Goal: Information Seeking & Learning: Check status

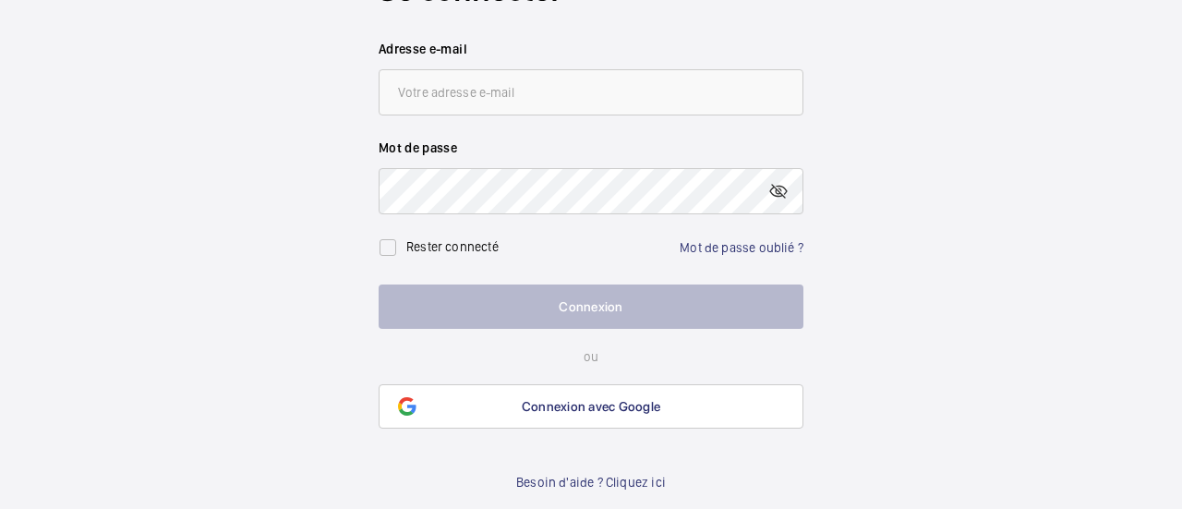
scroll to position [111, 0]
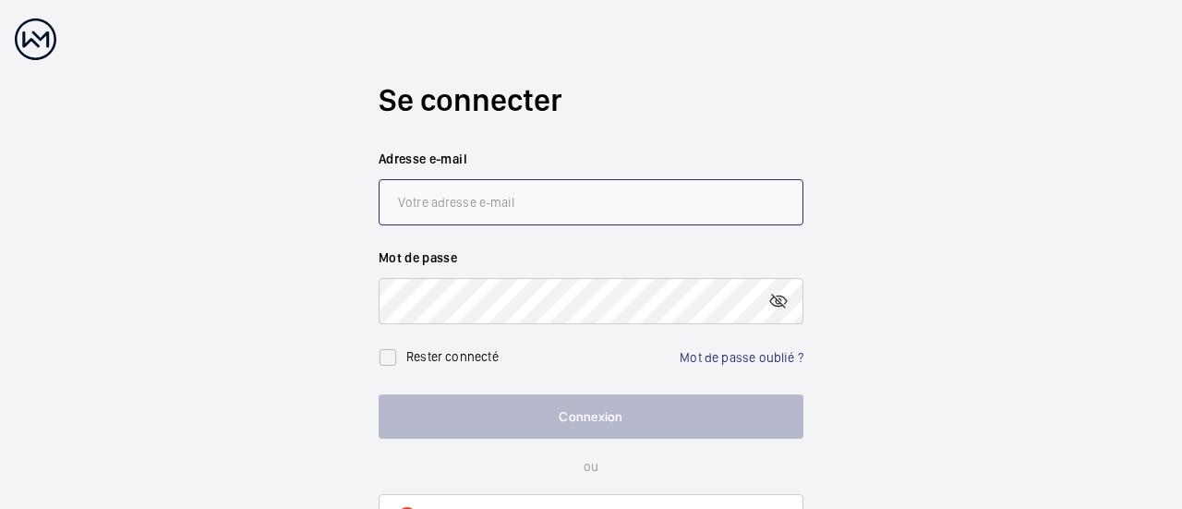
click at [418, 199] on input "email" at bounding box center [591, 202] width 425 height 46
type input "[PERSON_NAME][EMAIL_ADDRESS][DOMAIN_NAME]"
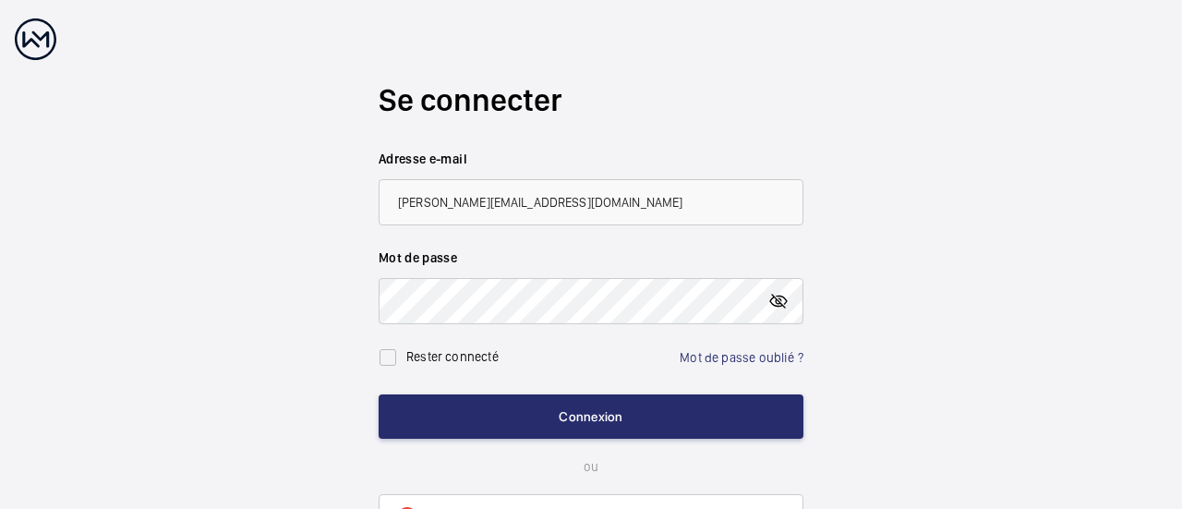
click at [783, 295] on mat-icon at bounding box center [779, 301] width 22 height 22
click at [388, 358] on input "checkbox" at bounding box center [388, 357] width 37 height 37
checkbox input "true"
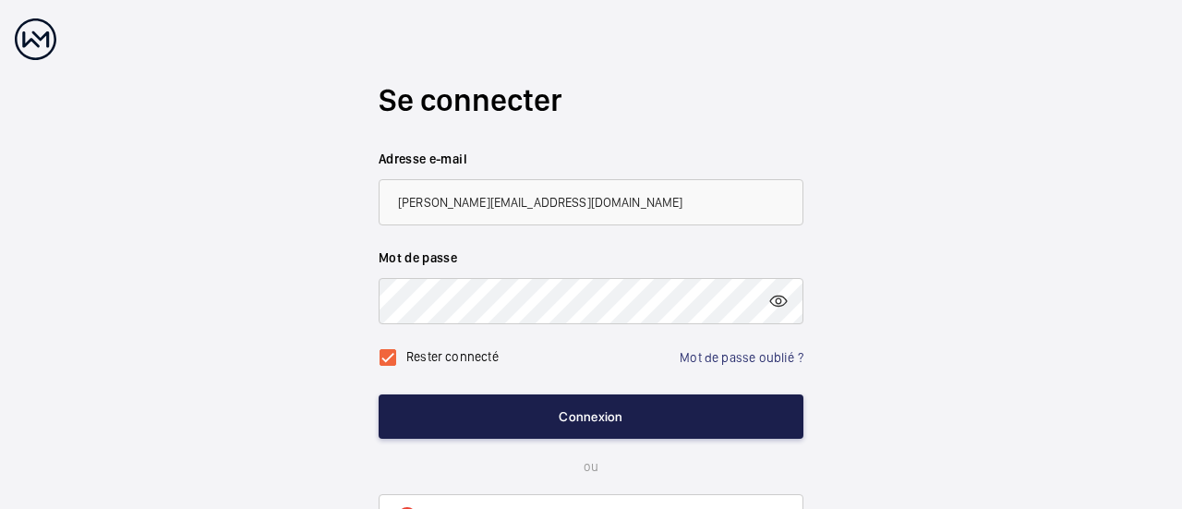
click at [617, 412] on button "Connexion" at bounding box center [591, 416] width 425 height 44
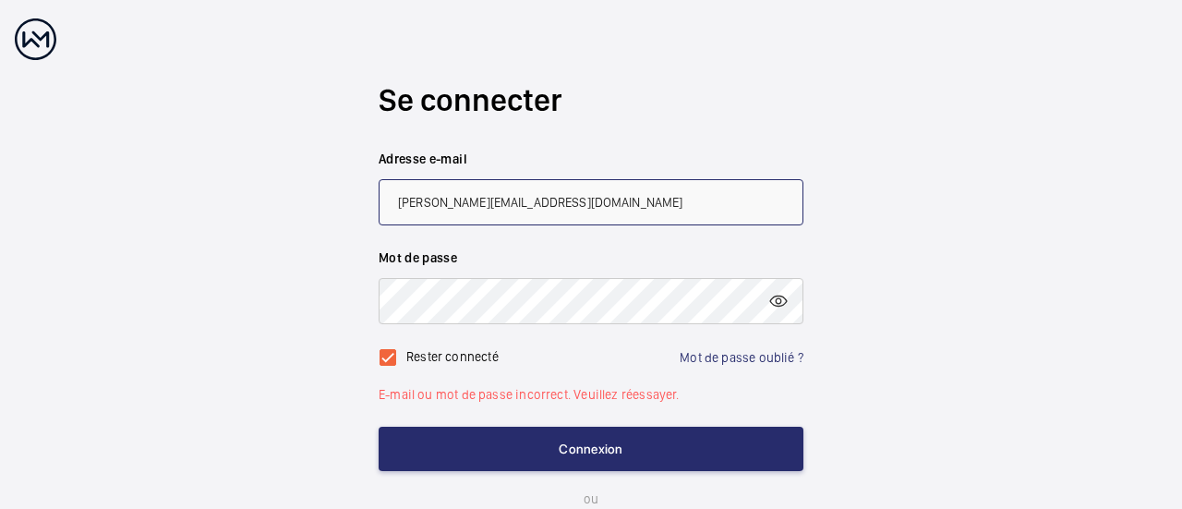
click at [420, 202] on input "[PERSON_NAME][EMAIL_ADDRESS][DOMAIN_NAME]" at bounding box center [591, 202] width 425 height 46
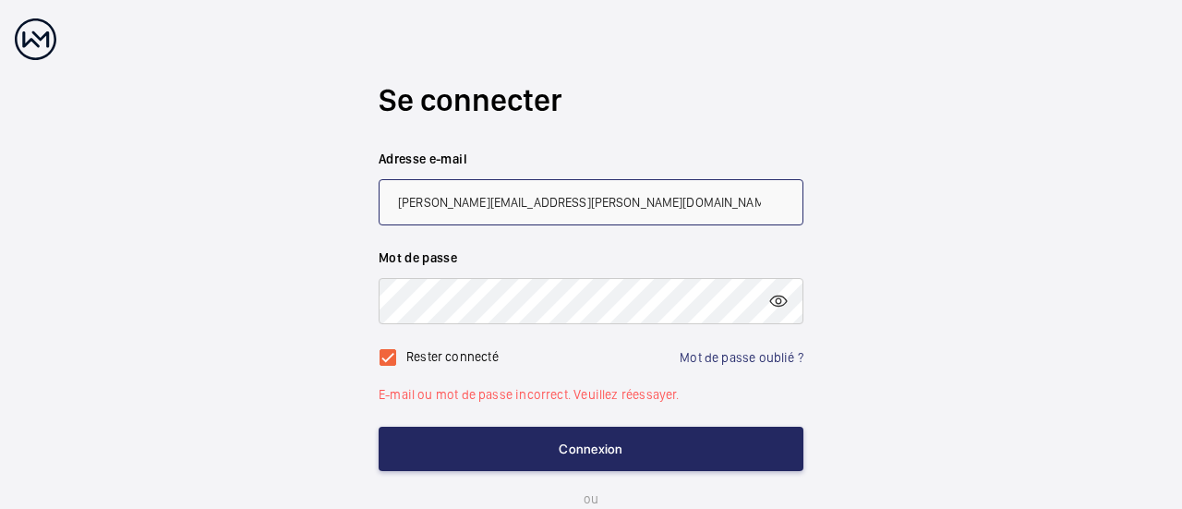
type input "[PERSON_NAME][EMAIL_ADDRESS][PERSON_NAME][DOMAIN_NAME]"
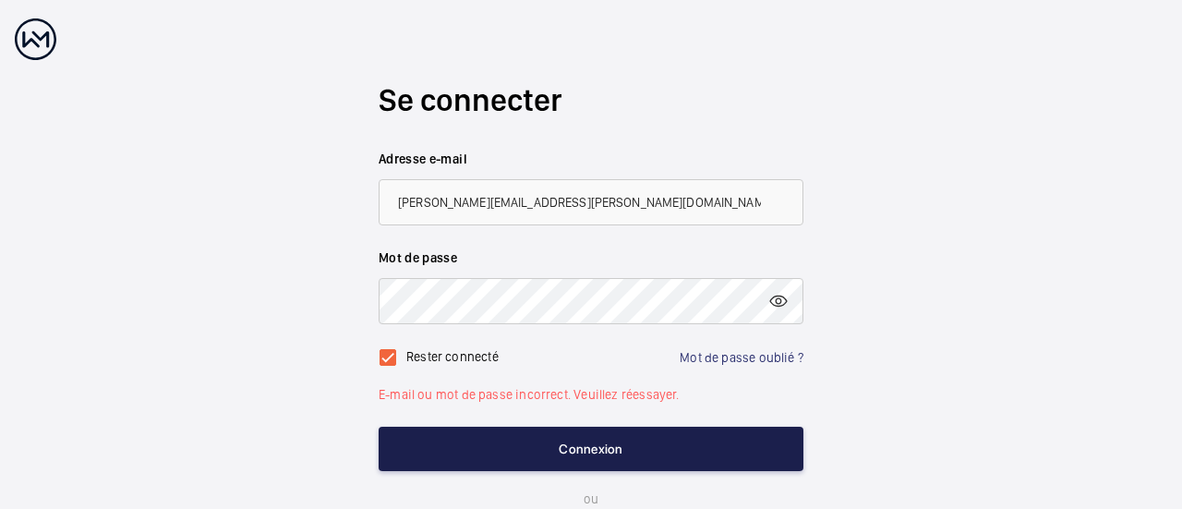
click at [536, 448] on button "Connexion" at bounding box center [591, 449] width 425 height 44
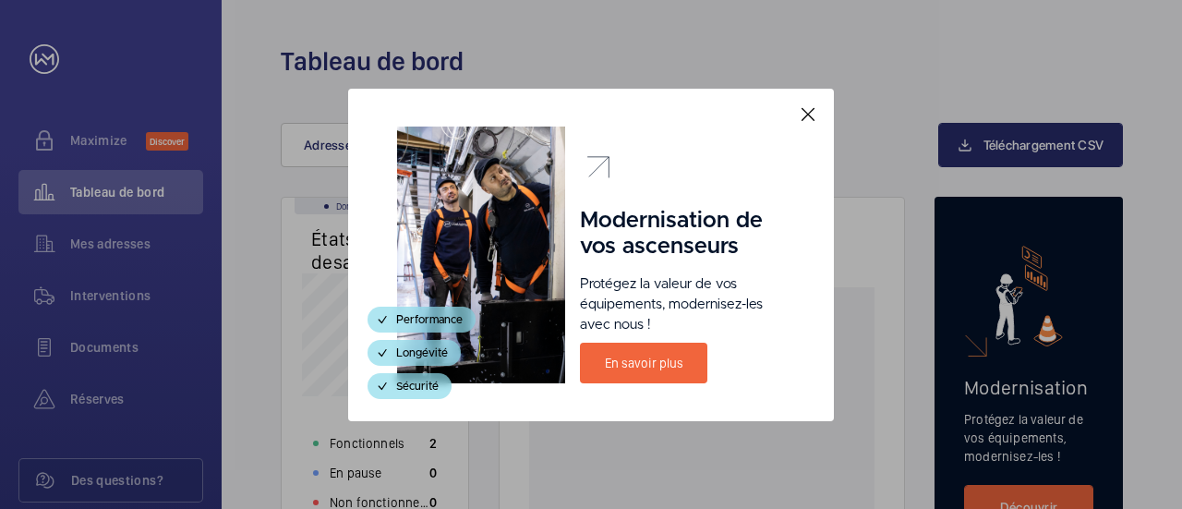
click at [819, 110] on mat-icon at bounding box center [808, 114] width 22 height 22
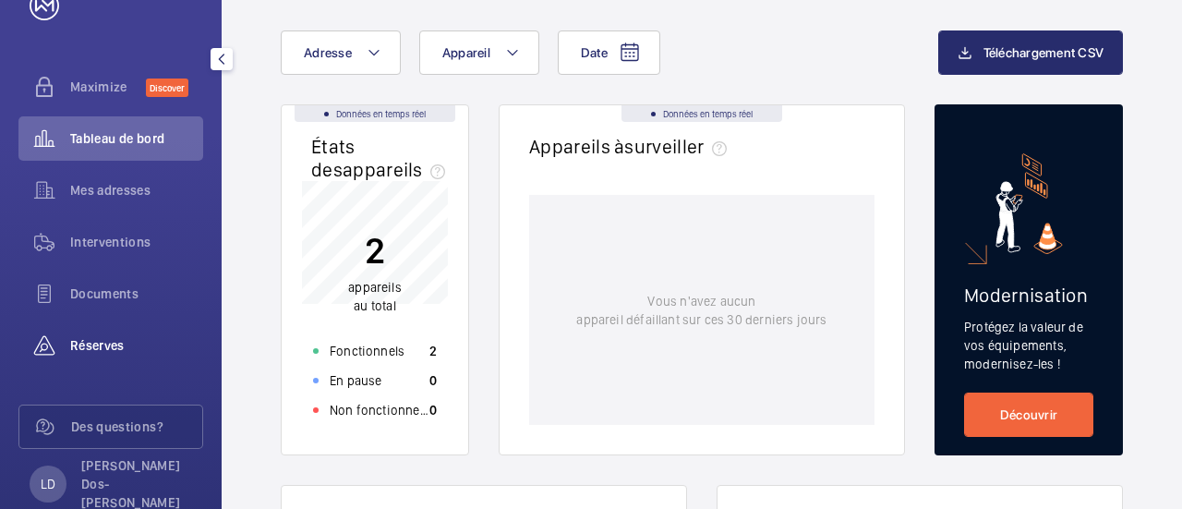
scroll to position [81, 0]
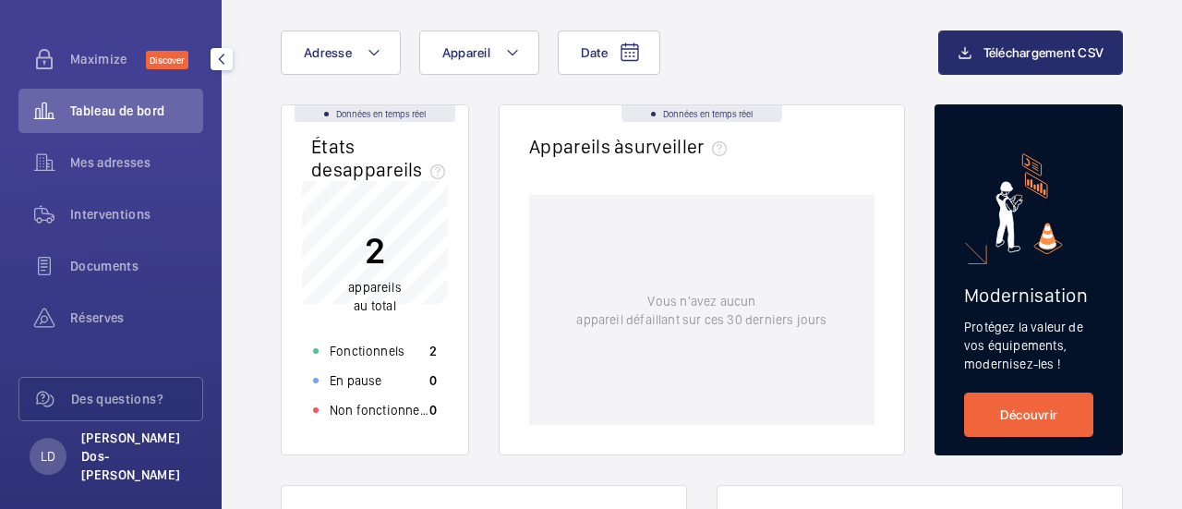
click at [110, 443] on p "[PERSON_NAME] Dos-[PERSON_NAME]" at bounding box center [136, 456] width 111 height 55
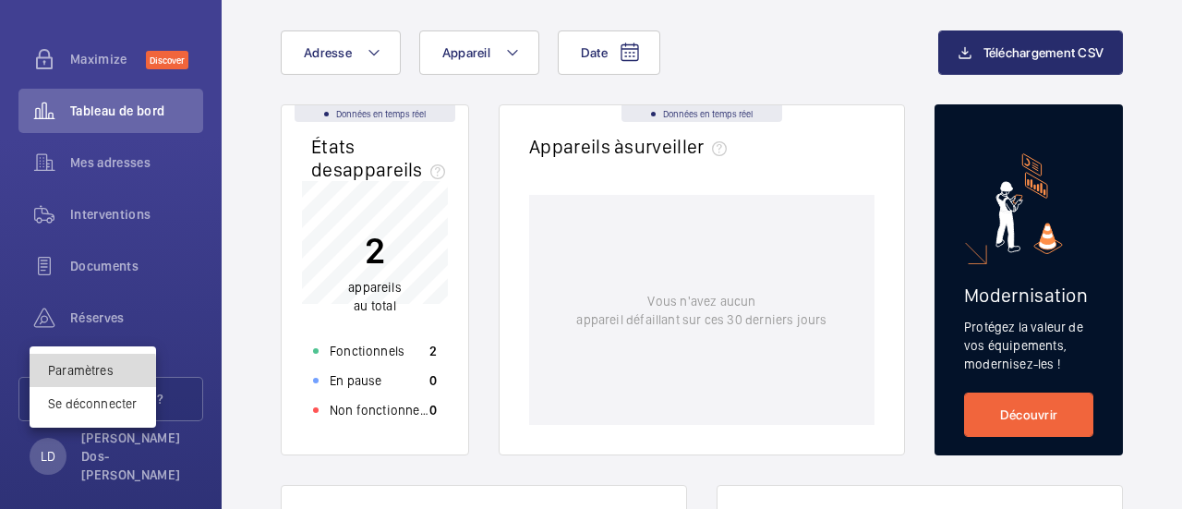
click at [79, 375] on link "Paramètres" at bounding box center [81, 370] width 66 height 15
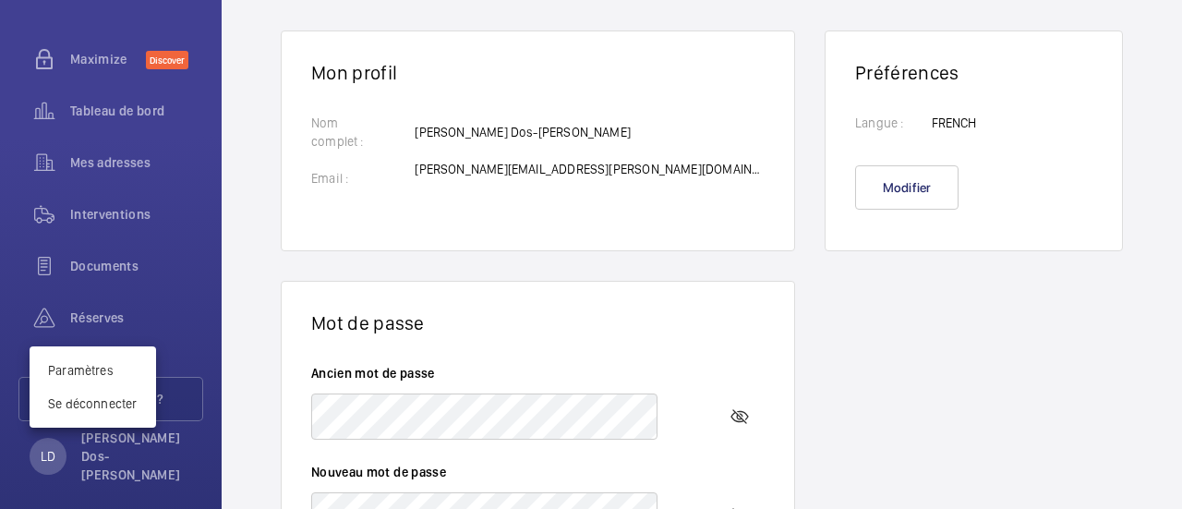
click at [451, 176] on div at bounding box center [591, 254] width 1182 height 509
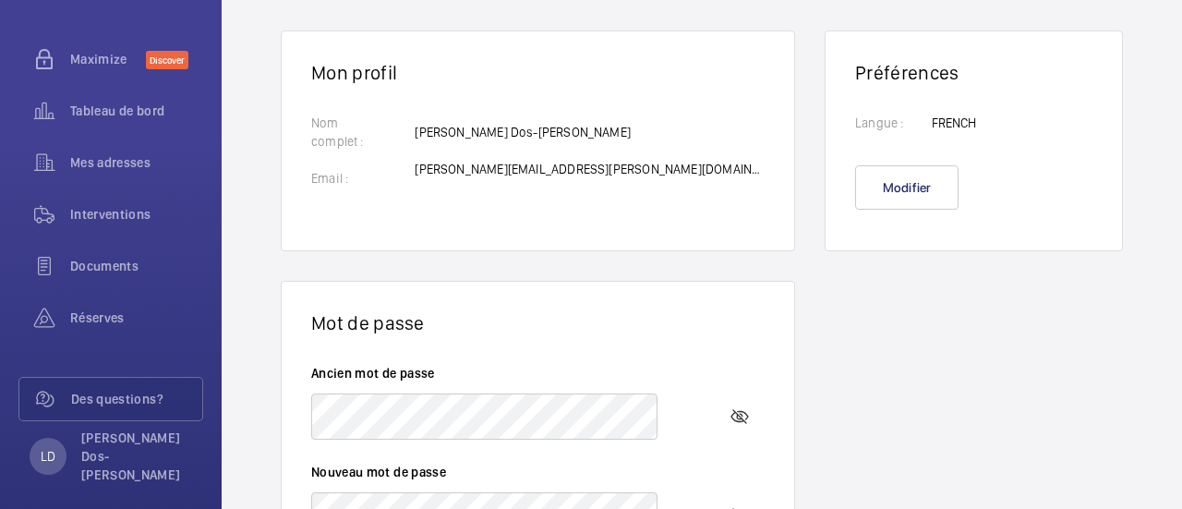
click at [470, 169] on p "[PERSON_NAME][EMAIL_ADDRESS][PERSON_NAME][DOMAIN_NAME]" at bounding box center [590, 169] width 350 height 18
click at [487, 169] on p "[PERSON_NAME][EMAIL_ADDRESS][PERSON_NAME][DOMAIN_NAME]" at bounding box center [590, 169] width 350 height 18
click at [506, 165] on p "[PERSON_NAME][EMAIL_ADDRESS][PERSON_NAME][DOMAIN_NAME]" at bounding box center [590, 169] width 350 height 18
click at [515, 164] on p "[PERSON_NAME][EMAIL_ADDRESS][PERSON_NAME][DOMAIN_NAME]" at bounding box center [590, 169] width 350 height 18
click at [515, 165] on p "[PERSON_NAME][EMAIL_ADDRESS][PERSON_NAME][DOMAIN_NAME]" at bounding box center [590, 169] width 350 height 18
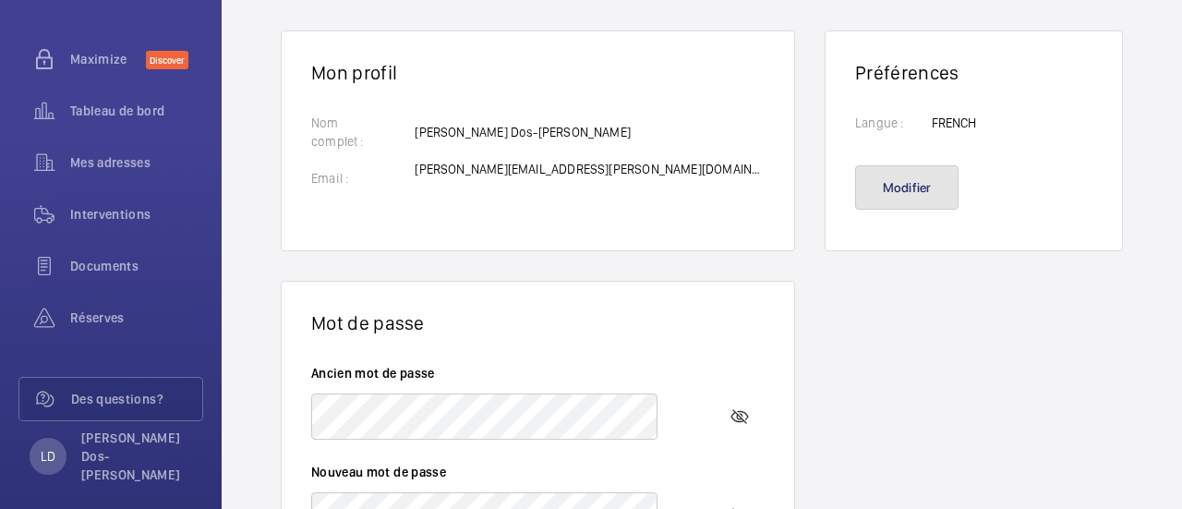
click at [855, 188] on button "Modifier" at bounding box center [906, 187] width 103 height 44
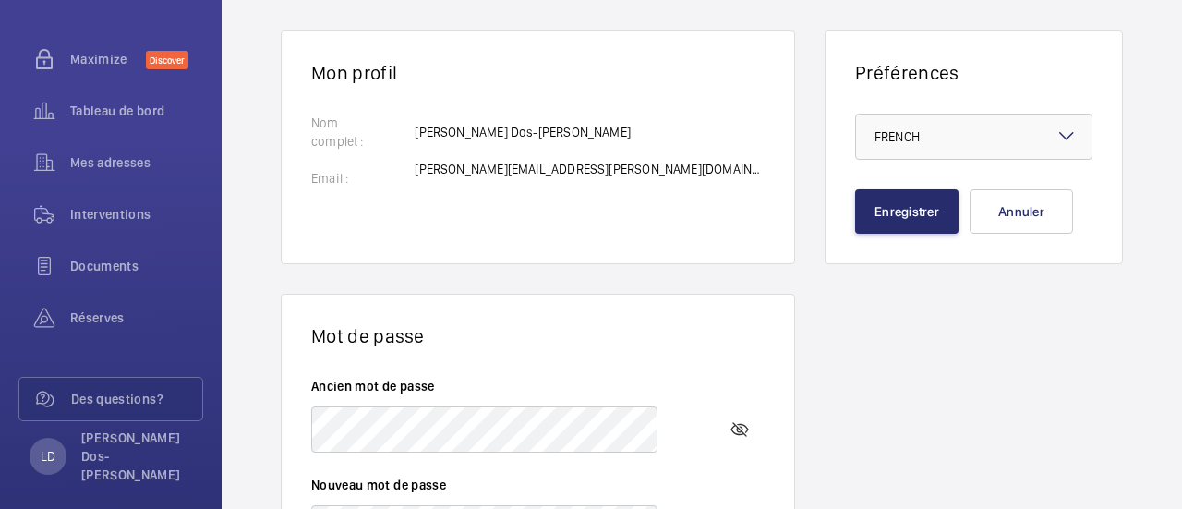
click at [474, 176] on p "[PERSON_NAME][EMAIL_ADDRESS][PERSON_NAME][DOMAIN_NAME]" at bounding box center [590, 169] width 350 height 18
click at [479, 163] on p "[PERSON_NAME][EMAIL_ADDRESS][PERSON_NAME][DOMAIN_NAME]" at bounding box center [590, 169] width 350 height 18
click at [490, 164] on p "[PERSON_NAME][EMAIL_ADDRESS][PERSON_NAME][DOMAIN_NAME]" at bounding box center [590, 169] width 350 height 18
click at [490, 165] on p "[PERSON_NAME][EMAIL_ADDRESS][PERSON_NAME][DOMAIN_NAME]" at bounding box center [590, 169] width 350 height 18
click at [504, 169] on p "[PERSON_NAME][EMAIL_ADDRESS][PERSON_NAME][DOMAIN_NAME]" at bounding box center [590, 169] width 350 height 18
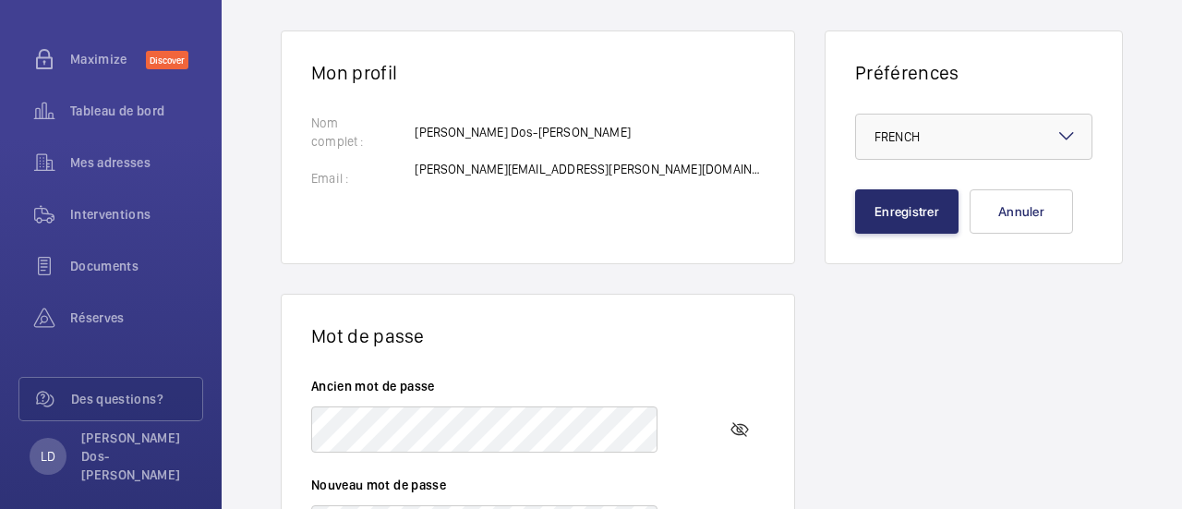
click at [455, 162] on p "[PERSON_NAME][EMAIL_ADDRESS][PERSON_NAME][DOMAIN_NAME]" at bounding box center [590, 169] width 350 height 18
drag, startPoint x: 542, startPoint y: 117, endPoint x: 458, endPoint y: 145, distance: 88.5
click at [497, 136] on div "Nom complet : Email : [PERSON_NAME] Dos-[PERSON_NAME] [PERSON_NAME][EMAIL_ADDRE…" at bounding box center [538, 160] width 454 height 92
click at [373, 139] on label "Nom complet :" at bounding box center [349, 132] width 76 height 37
drag, startPoint x: 372, startPoint y: 106, endPoint x: 358, endPoint y: 125, distance: 23.7
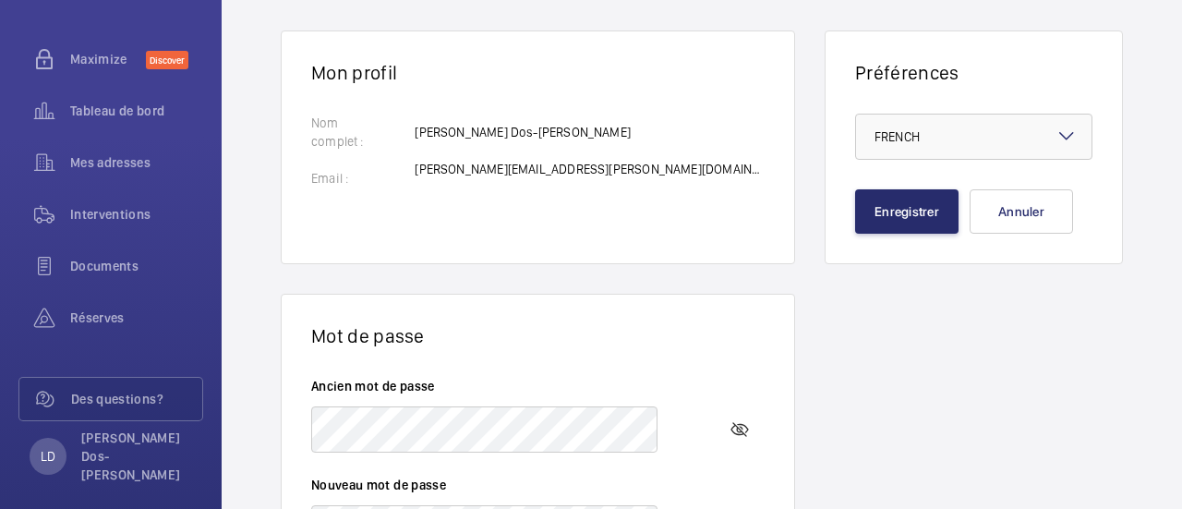
click at [370, 109] on wm-front-card-body "Nom complet : Email : [PERSON_NAME] Dos-[PERSON_NAME] [PERSON_NAME][EMAIL_ADDRE…" at bounding box center [538, 173] width 513 height 179
click at [355, 126] on label "Nom complet :" at bounding box center [349, 132] width 76 height 37
click at [358, 125] on label "Nom complet :" at bounding box center [349, 132] width 76 height 37
drag, startPoint x: 460, startPoint y: 150, endPoint x: 455, endPoint y: 171, distance: 22.0
click at [457, 166] on div "[PERSON_NAME] Dos-[PERSON_NAME] [PERSON_NAME][EMAIL_ADDRESS][PERSON_NAME][DOMAI…" at bounding box center [590, 160] width 350 height 74
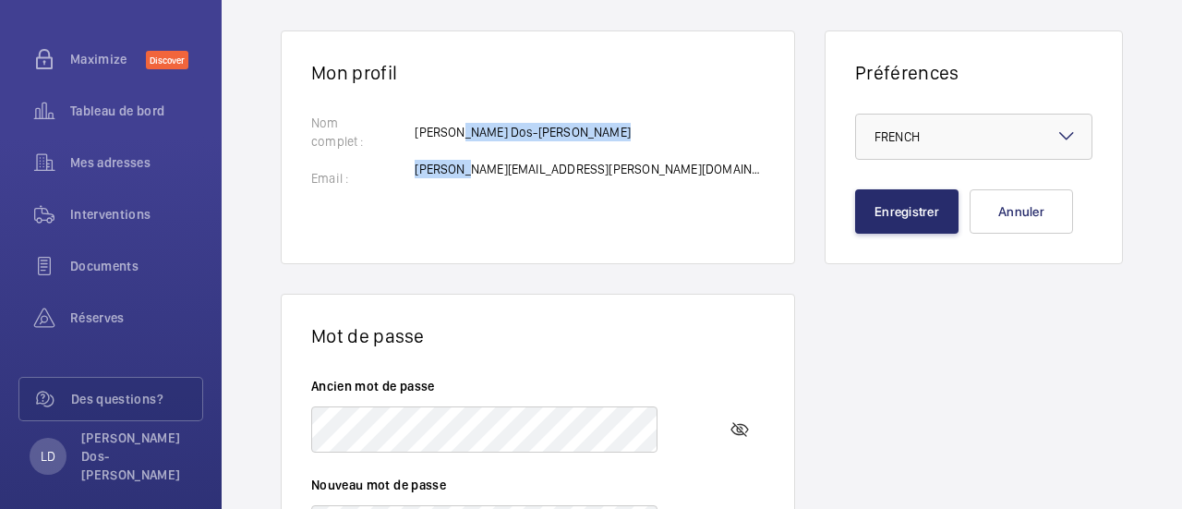
click at [451, 169] on p "[PERSON_NAME][EMAIL_ADDRESS][PERSON_NAME][DOMAIN_NAME]" at bounding box center [590, 169] width 350 height 18
click at [466, 168] on p "[PERSON_NAME][EMAIL_ADDRESS][PERSON_NAME][DOMAIN_NAME]" at bounding box center [590, 169] width 350 height 18
click at [474, 169] on p "[PERSON_NAME][EMAIL_ADDRESS][PERSON_NAME][DOMAIN_NAME]" at bounding box center [590, 169] width 350 height 18
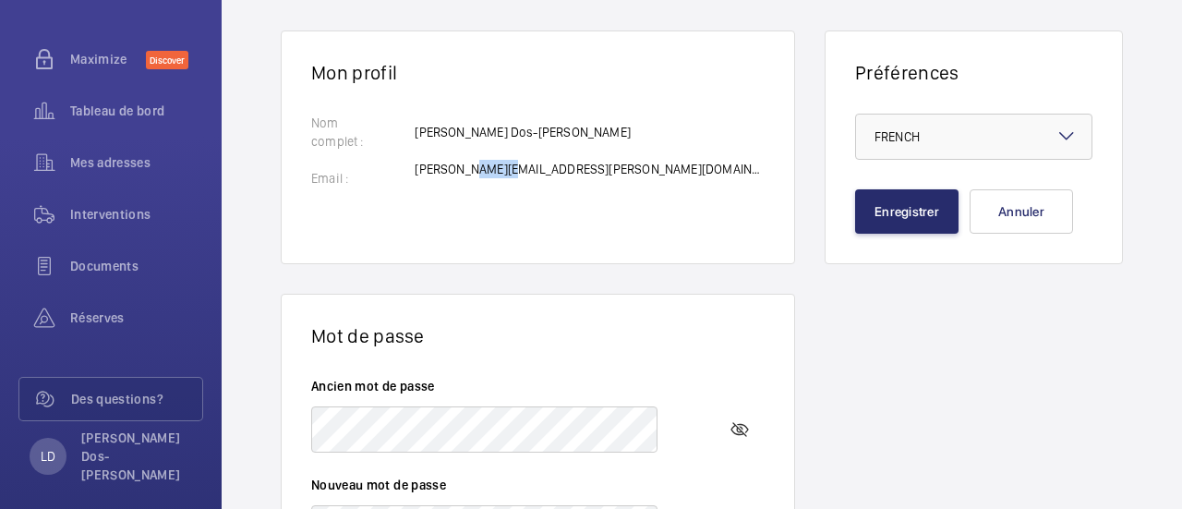
click at [475, 169] on p "[PERSON_NAME][EMAIL_ADDRESS][PERSON_NAME][DOMAIN_NAME]" at bounding box center [590, 169] width 350 height 18
click at [466, 176] on p "[PERSON_NAME][EMAIL_ADDRESS][PERSON_NAME][DOMAIN_NAME]" at bounding box center [590, 169] width 350 height 18
click at [507, 166] on p "[PERSON_NAME][EMAIL_ADDRESS][PERSON_NAME][DOMAIN_NAME]" at bounding box center [590, 169] width 350 height 18
click at [507, 167] on p "[PERSON_NAME][EMAIL_ADDRESS][PERSON_NAME][DOMAIN_NAME]" at bounding box center [590, 169] width 350 height 18
click at [494, 169] on p "[PERSON_NAME][EMAIL_ADDRESS][PERSON_NAME][DOMAIN_NAME]" at bounding box center [590, 169] width 350 height 18
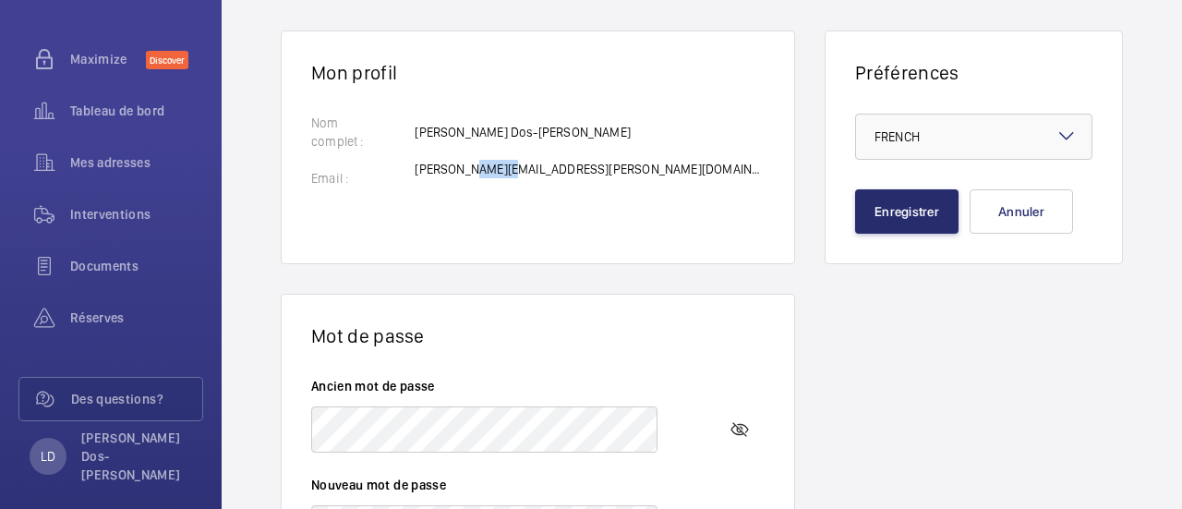
click at [493, 169] on p "[PERSON_NAME][EMAIL_ADDRESS][PERSON_NAME][DOMAIN_NAME]" at bounding box center [590, 169] width 350 height 18
click at [493, 220] on wm-front-card-body "Nom complet : Email : [PERSON_NAME] Dos-[PERSON_NAME] [PERSON_NAME][EMAIL_ADDRE…" at bounding box center [538, 173] width 513 height 179
click at [970, 223] on button "Annuler" at bounding box center [1021, 211] width 103 height 44
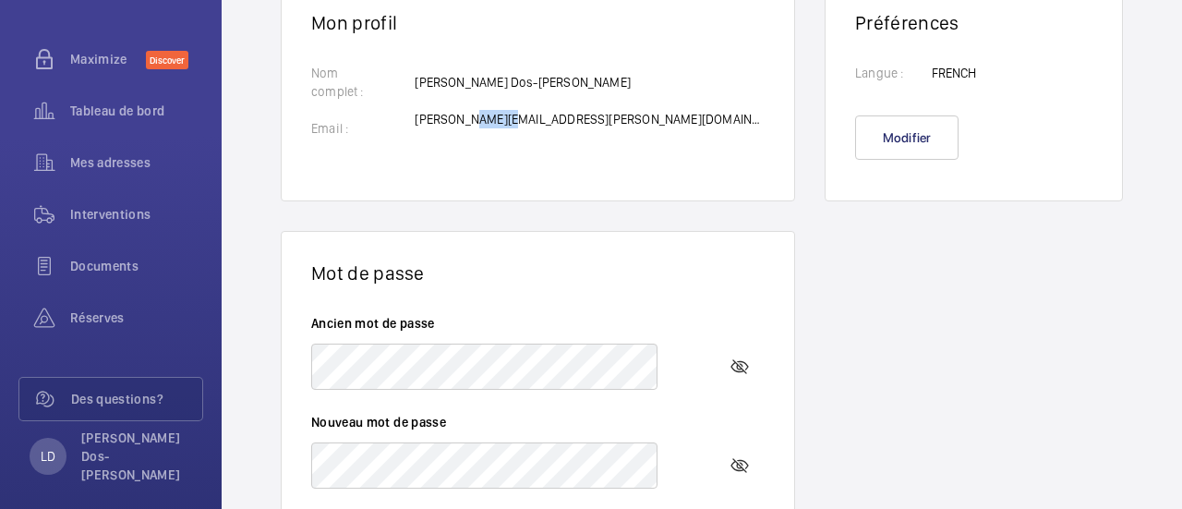
scroll to position [92, 0]
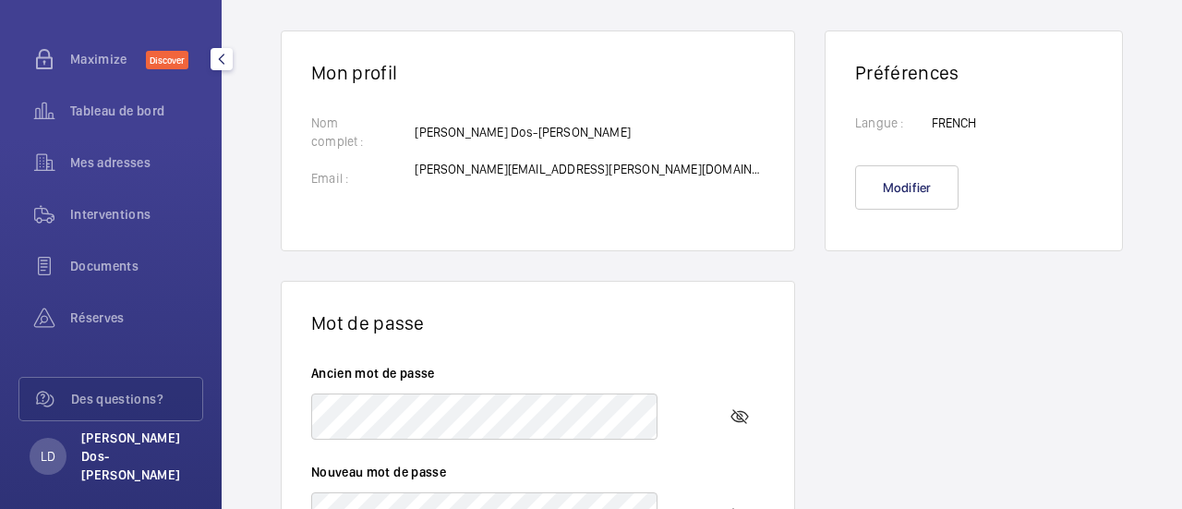
click at [98, 444] on p "[PERSON_NAME] Dos-[PERSON_NAME]" at bounding box center [136, 456] width 111 height 55
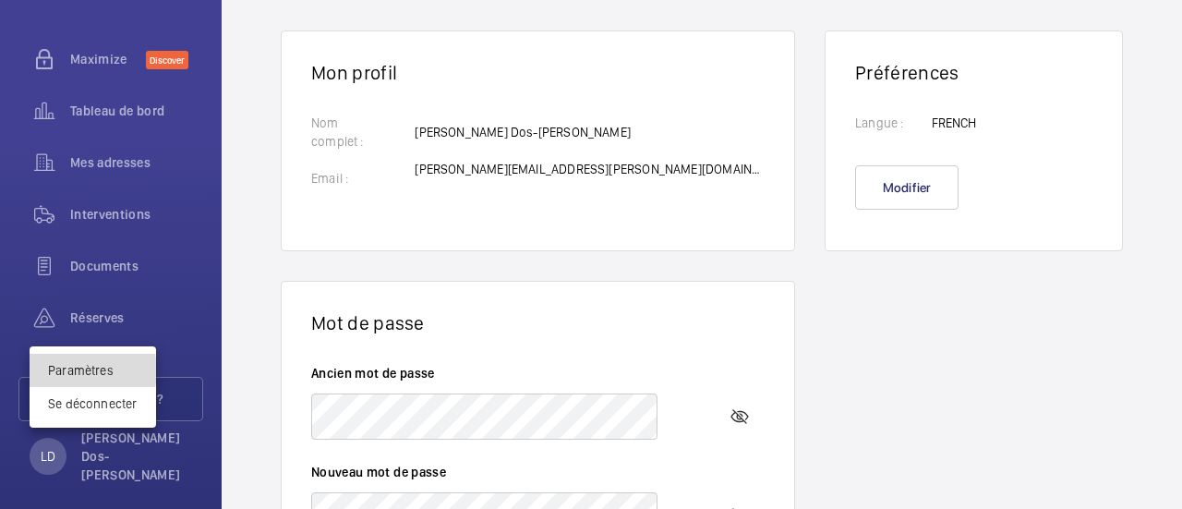
click at [90, 371] on link "Paramètres" at bounding box center [81, 370] width 66 height 15
click at [78, 106] on div at bounding box center [591, 254] width 1182 height 509
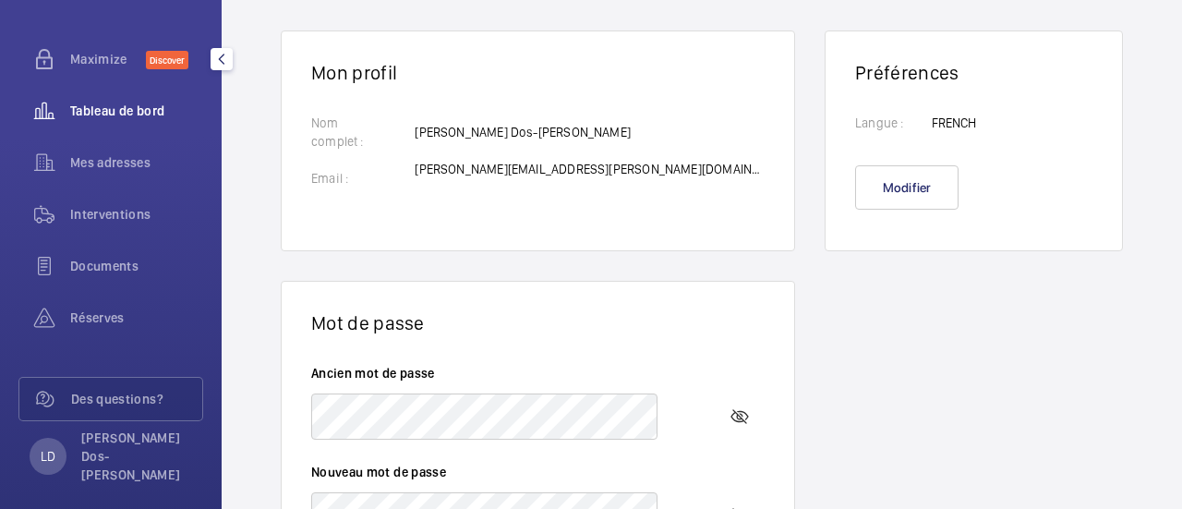
click at [99, 103] on span "Tableau de bord" at bounding box center [136, 111] width 133 height 18
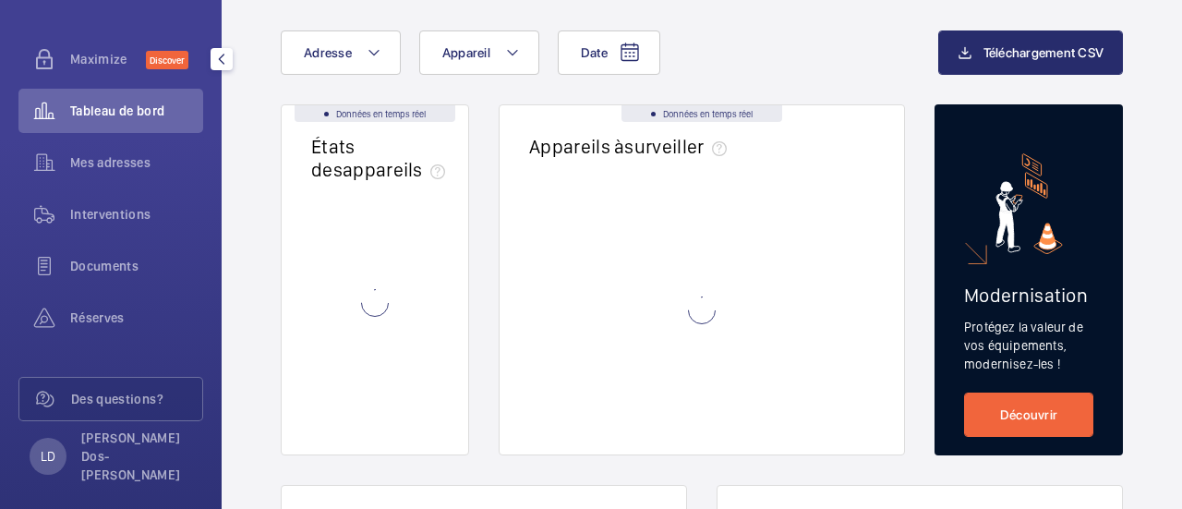
scroll to position [83, 0]
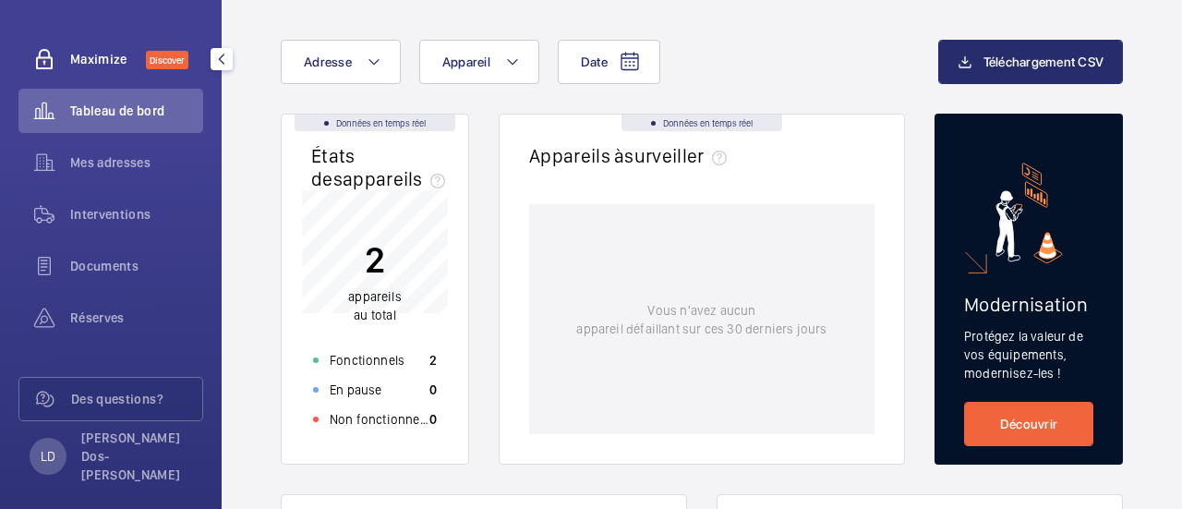
click at [93, 57] on span "Maximize" at bounding box center [108, 59] width 76 height 18
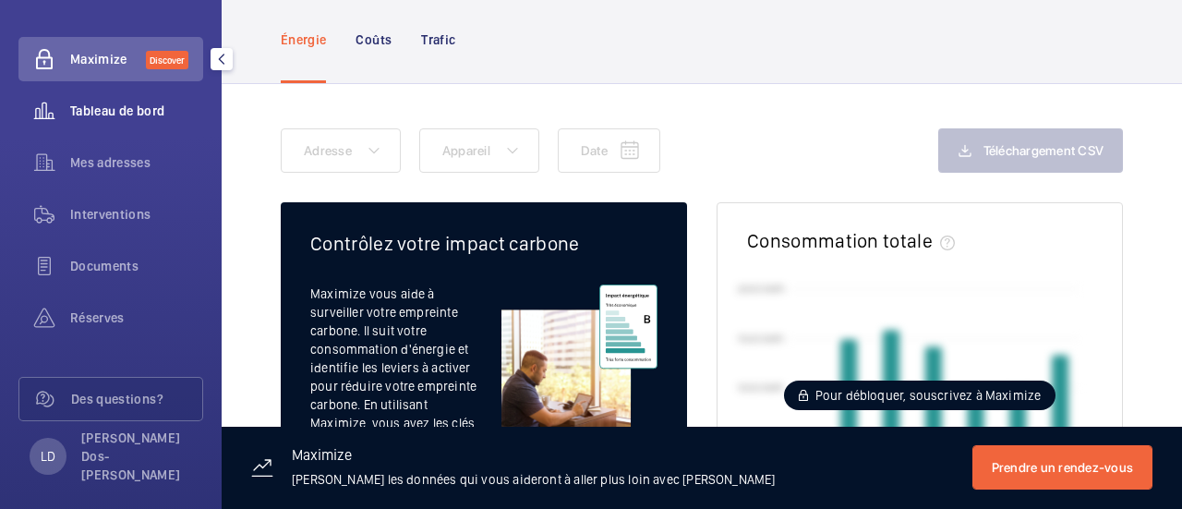
click at [117, 95] on div "Tableau de bord" at bounding box center [110, 111] width 185 height 44
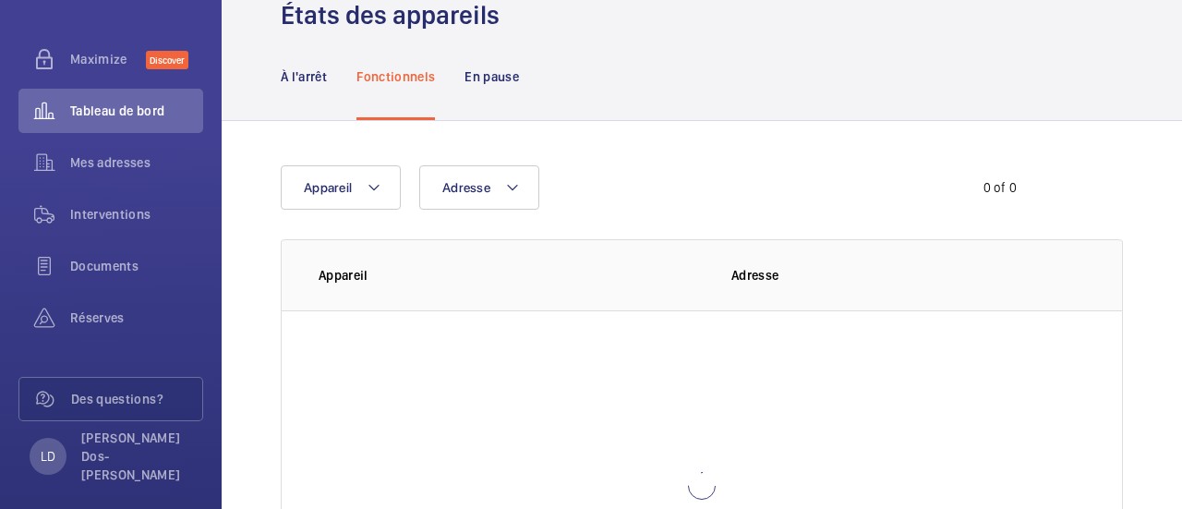
scroll to position [120, 0]
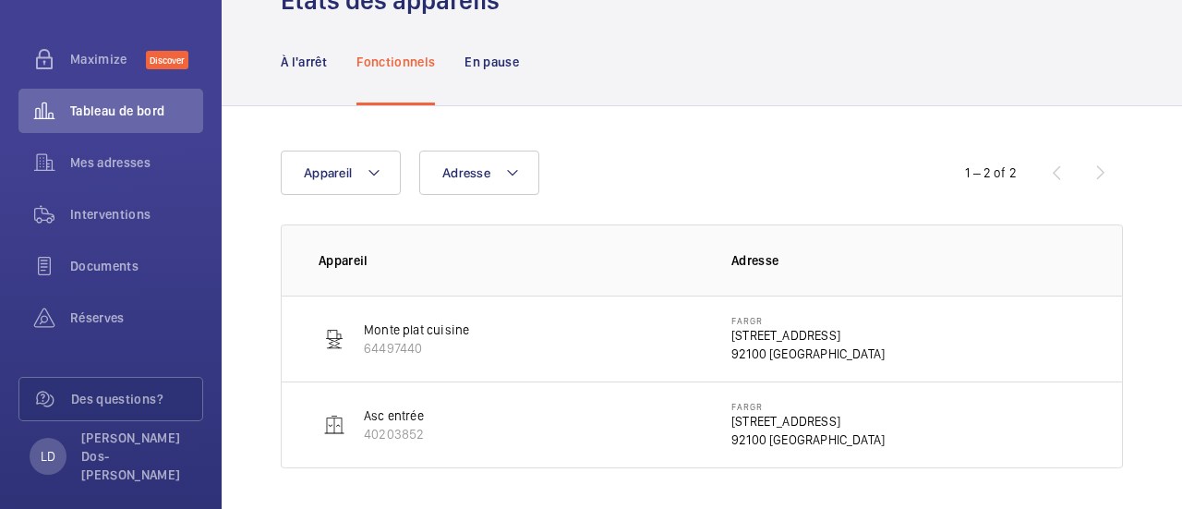
scroll to position [100, 0]
click at [397, 415] on p "Asc entrée" at bounding box center [394, 414] width 60 height 18
click at [331, 421] on img at bounding box center [334, 423] width 22 height 22
click at [331, 420] on img at bounding box center [334, 423] width 22 height 22
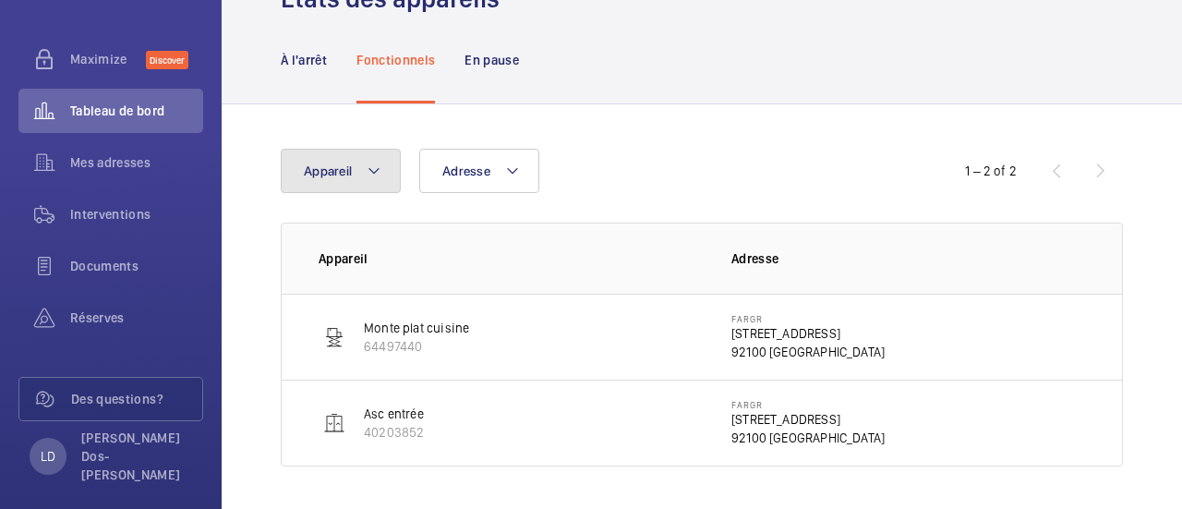
click at [368, 152] on button "Appareil" at bounding box center [341, 171] width 120 height 44
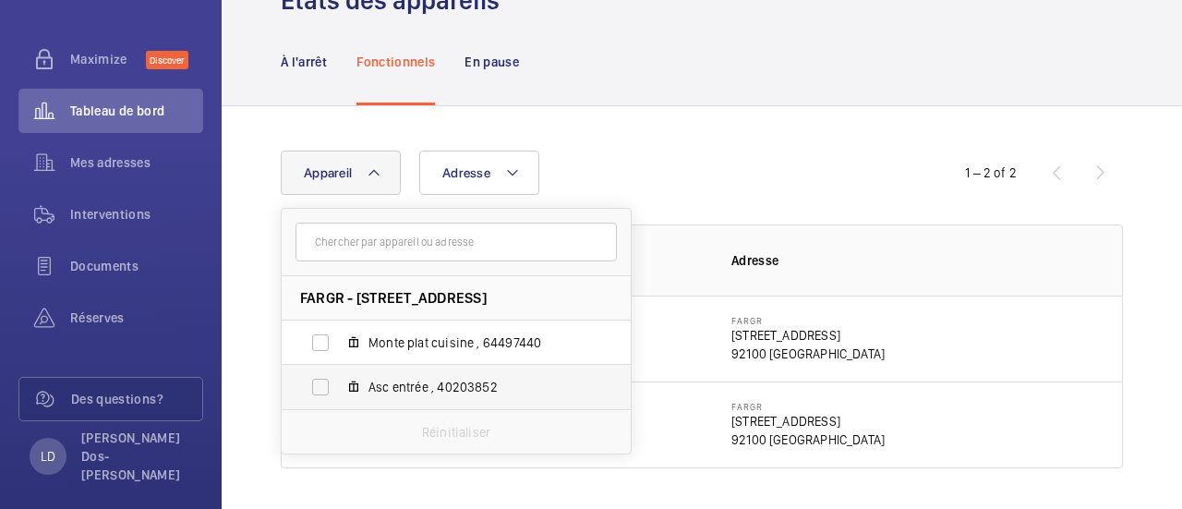
click at [320, 385] on label "Asc entrée , 40203852" at bounding box center [442, 387] width 320 height 44
click at [320, 385] on input "Asc entrée , 40203852" at bounding box center [320, 387] width 37 height 37
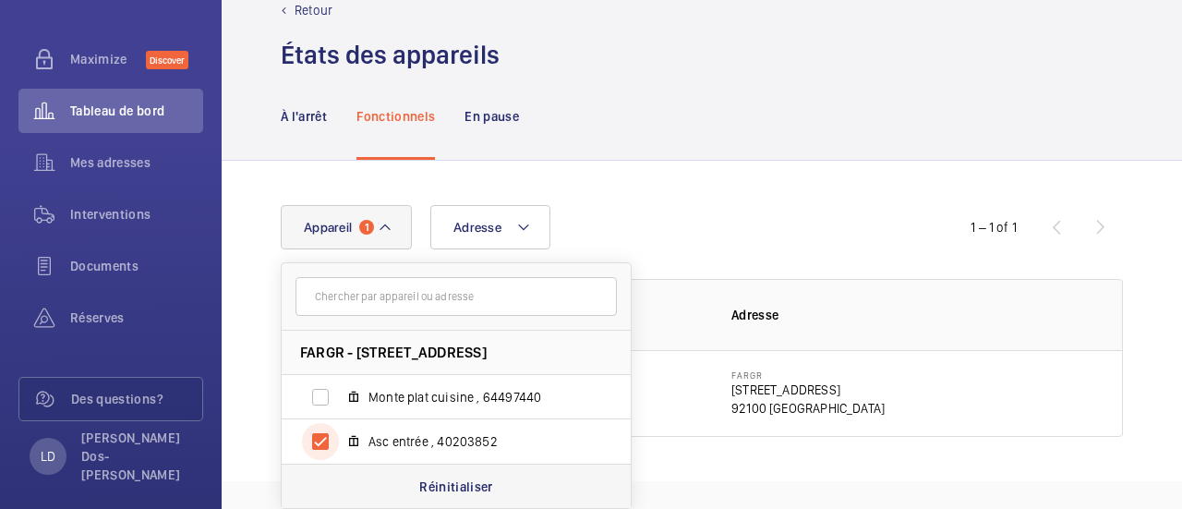
scroll to position [42, 0]
click at [455, 446] on span "Asc entrée , 40203852" at bounding box center [476, 442] width 214 height 18
click at [339, 446] on input "Asc entrée , 40203852" at bounding box center [320, 442] width 37 height 37
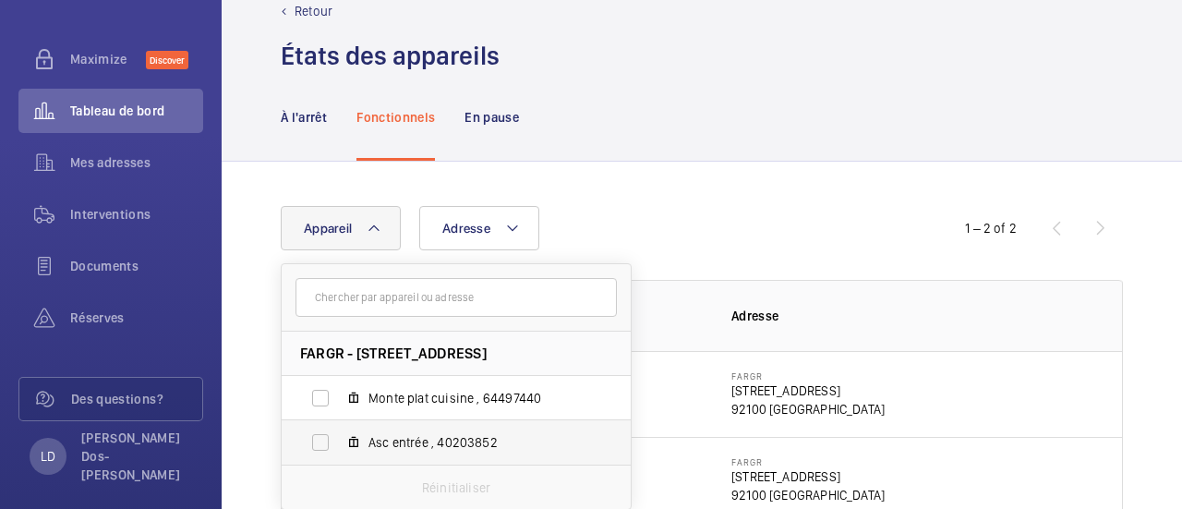
click at [322, 439] on label "Asc entrée , 40203852" at bounding box center [442, 442] width 320 height 44
click at [322, 439] on input "Asc entrée , 40203852" at bounding box center [320, 442] width 37 height 37
checkbox input "true"
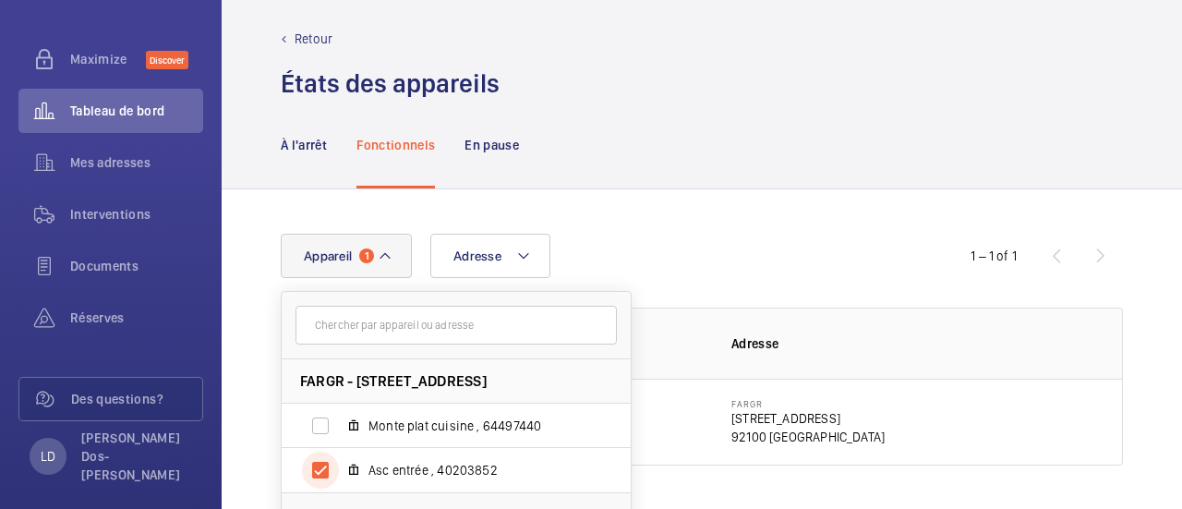
scroll to position [42, 0]
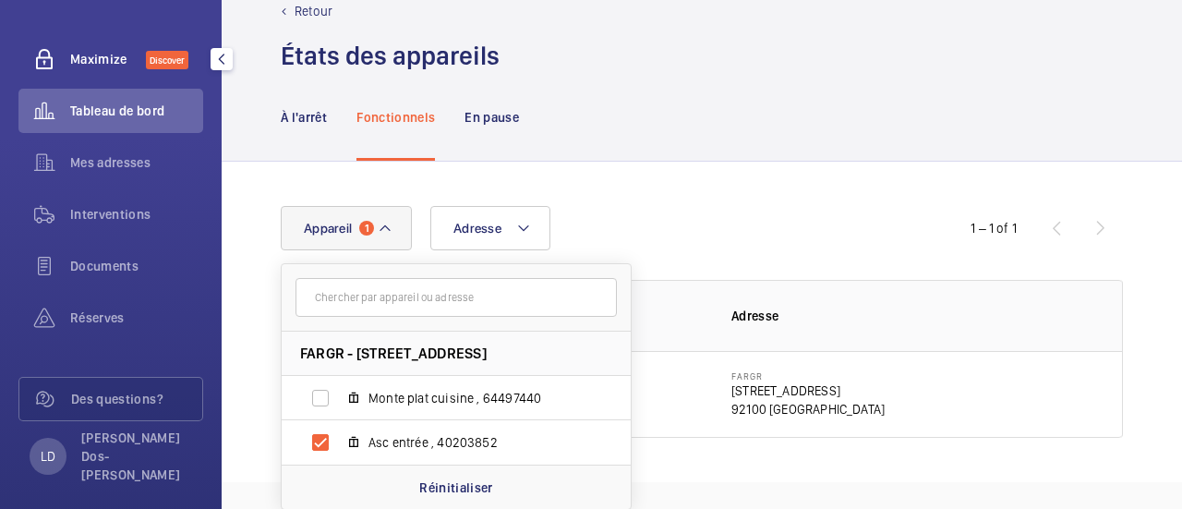
click at [103, 55] on span "Maximize" at bounding box center [108, 59] width 76 height 18
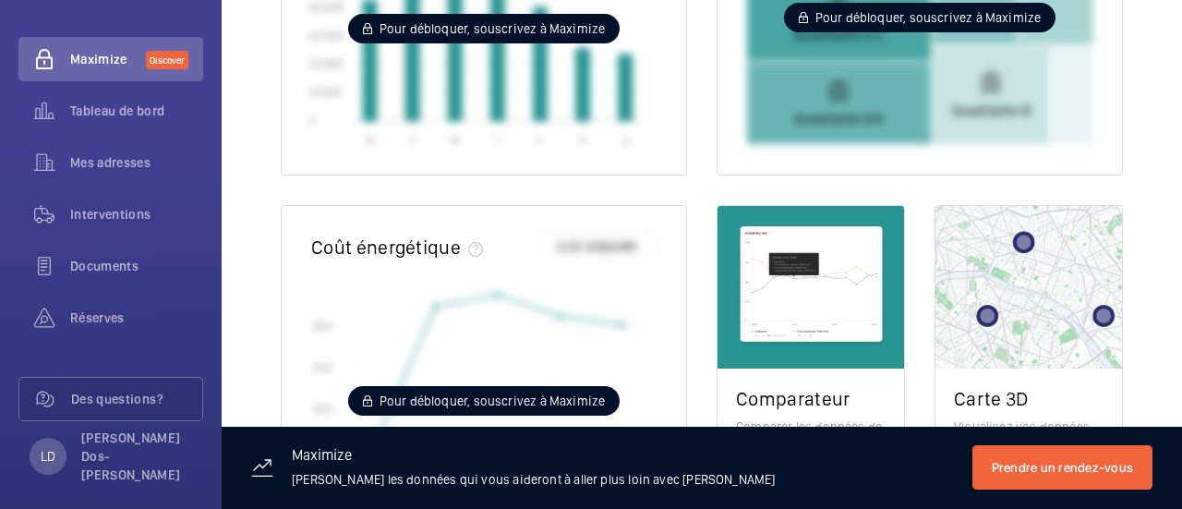
scroll to position [841, 0]
